Goal: Task Accomplishment & Management: Manage account settings

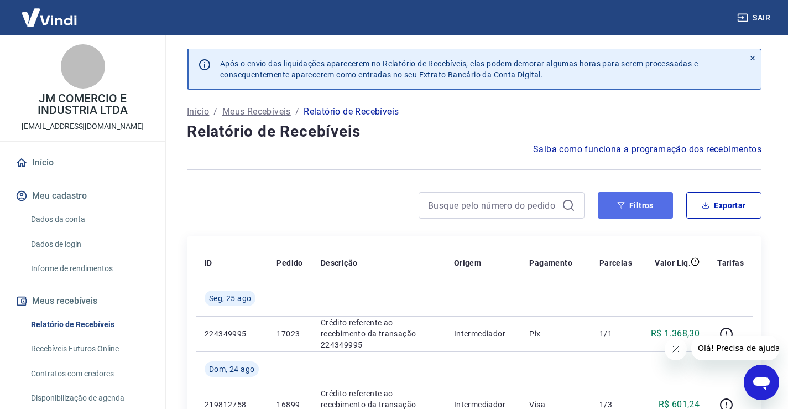
click at [640, 201] on button "Filtros" at bounding box center [635, 205] width 75 height 27
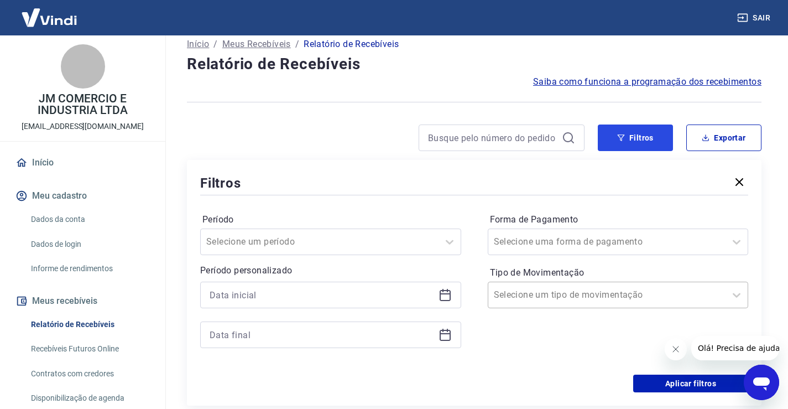
scroll to position [111, 0]
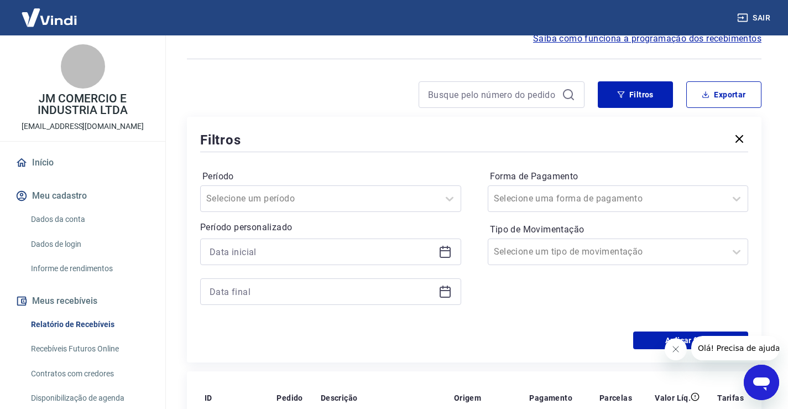
click at [451, 249] on icon at bounding box center [445, 251] width 13 height 13
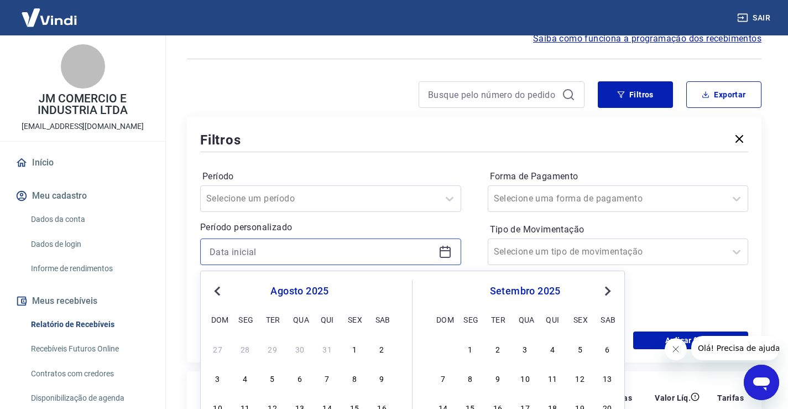
scroll to position [276, 0]
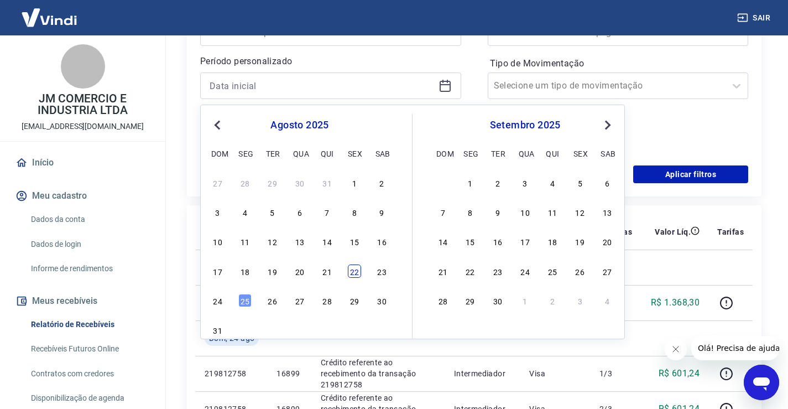
click at [354, 275] on div "22" at bounding box center [354, 270] width 13 height 13
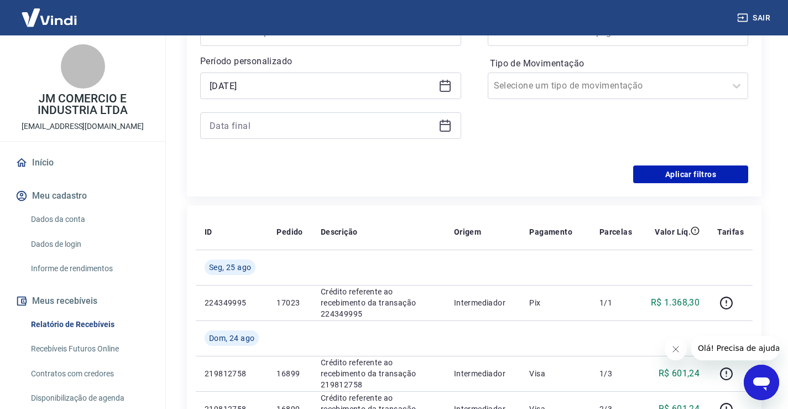
type input "[DATE]"
click at [440, 126] on icon at bounding box center [445, 126] width 11 height 11
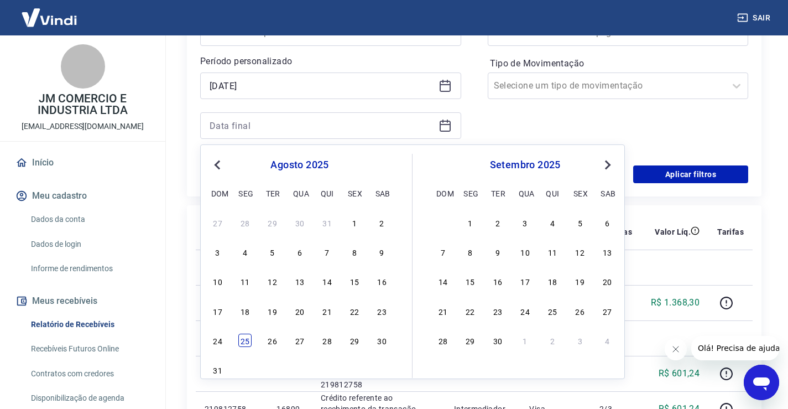
click at [248, 339] on div "25" at bounding box center [244, 339] width 13 height 13
type input "[DATE]"
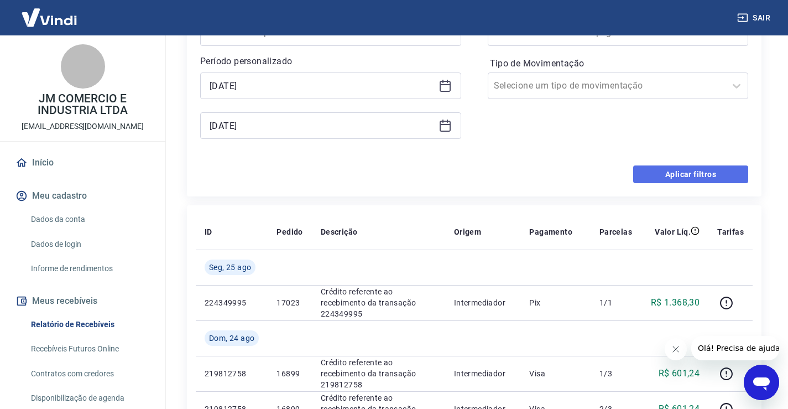
click at [683, 176] on button "Aplicar filtros" at bounding box center [690, 174] width 115 height 18
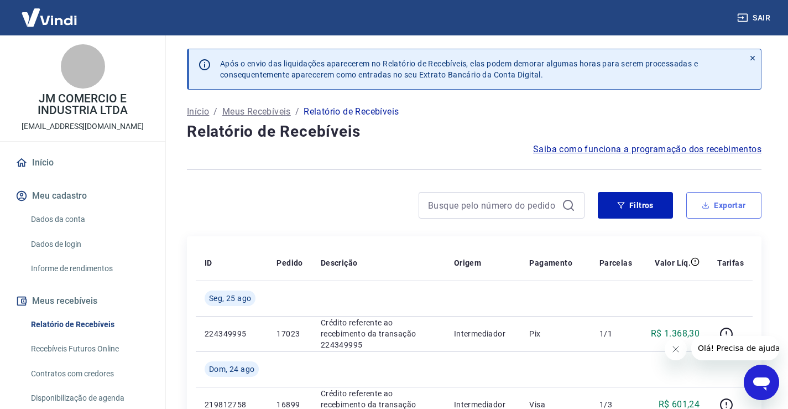
click at [701, 206] on button "Exportar" at bounding box center [723, 205] width 75 height 27
type input "[DATE]"
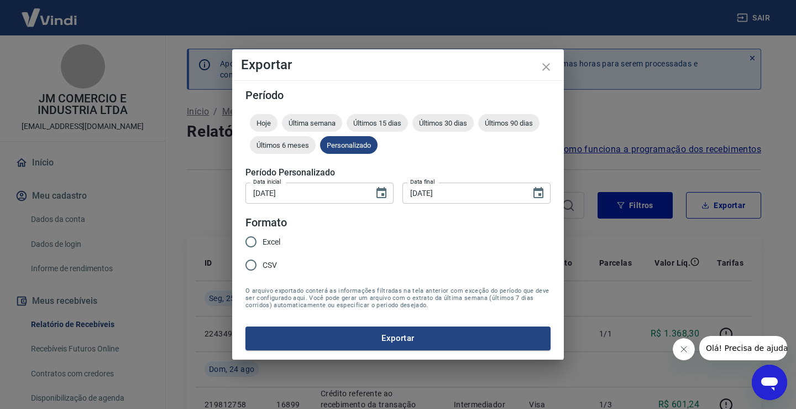
click at [250, 239] on input "Excel" at bounding box center [250, 241] width 23 height 23
radio input "true"
click at [377, 337] on button "Exportar" at bounding box center [398, 337] width 305 height 23
